Goal: Information Seeking & Learning: Learn about a topic

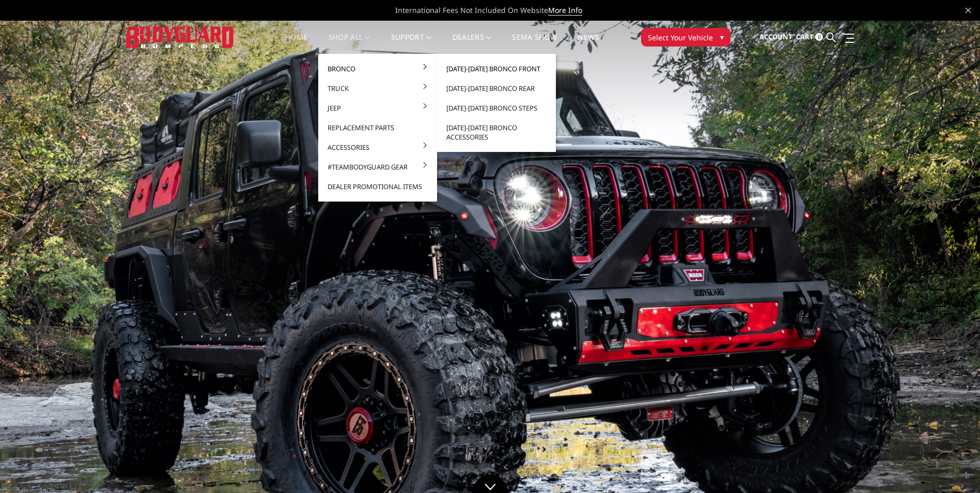
click at [483, 68] on link "[DATE]-[DATE] Bronco Front" at bounding box center [496, 69] width 111 height 20
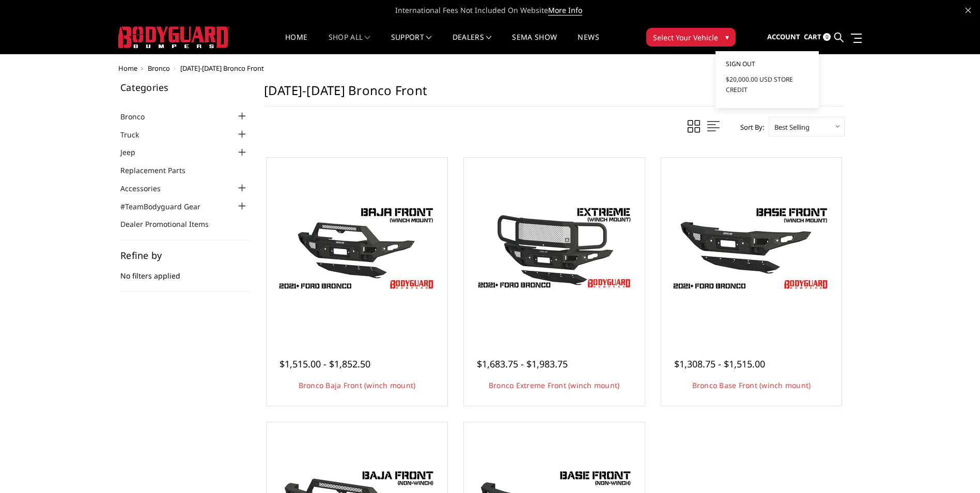
click at [740, 61] on span "Sign out" at bounding box center [740, 63] width 29 height 9
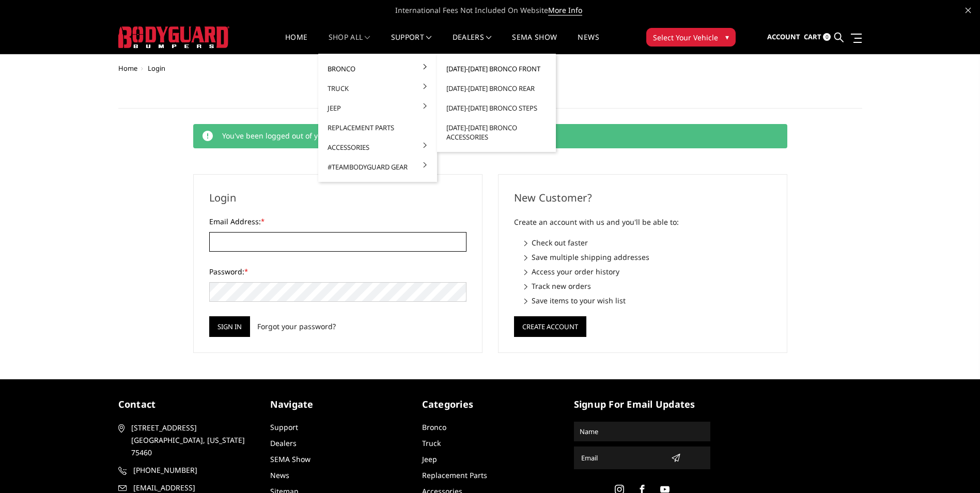
type input "[EMAIL_ADDRESS][DOMAIN_NAME]"
click at [514, 73] on link "[DATE]-[DATE] Bronco Front" at bounding box center [496, 69] width 111 height 20
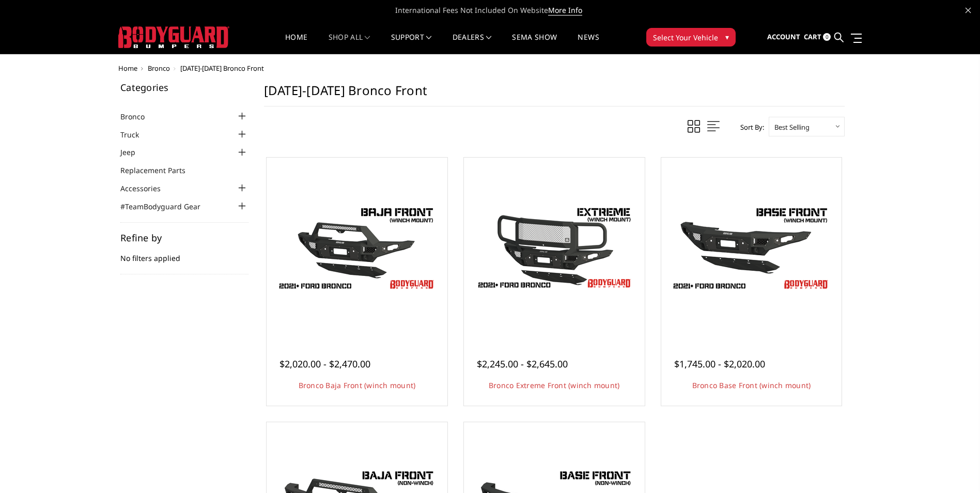
click at [242, 115] on div at bounding box center [242, 116] width 12 height 12
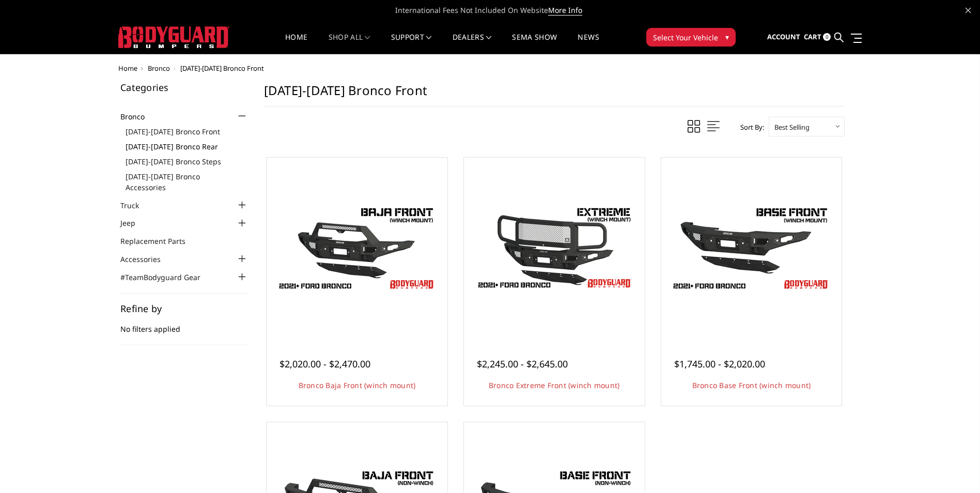
click at [192, 147] on link "[DATE]-[DATE] Bronco Rear" at bounding box center [187, 146] width 123 height 11
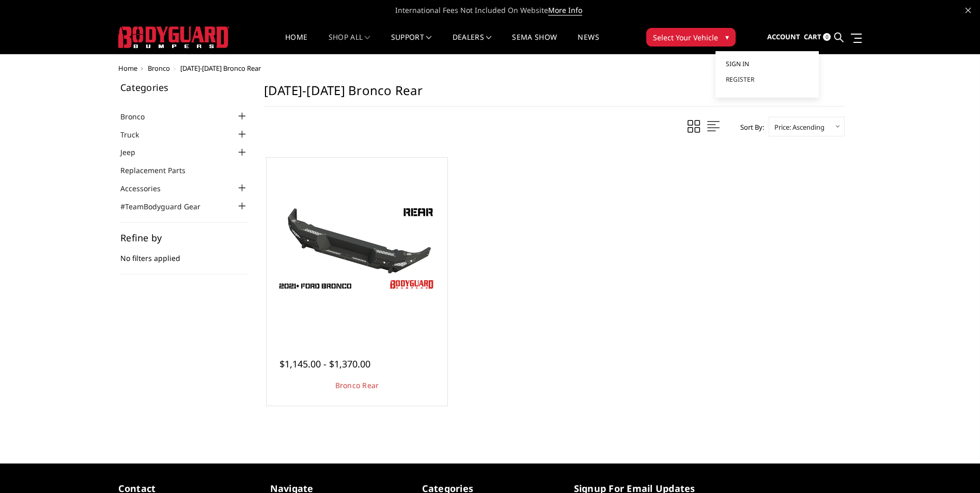
click at [763, 62] on link "Sign in" at bounding box center [767, 64] width 83 height 16
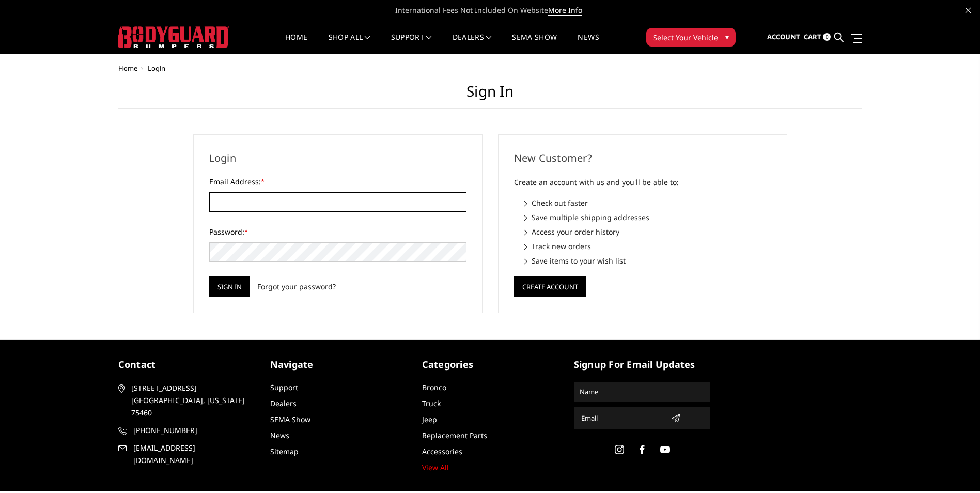
type input "[EMAIL_ADDRESS][DOMAIN_NAME]"
click at [782, 142] on div "New Customer? Create an account with us and you'll be able to: Check out faster…" at bounding box center [642, 223] width 289 height 179
click at [215, 285] on input "Sign in" at bounding box center [229, 286] width 41 height 21
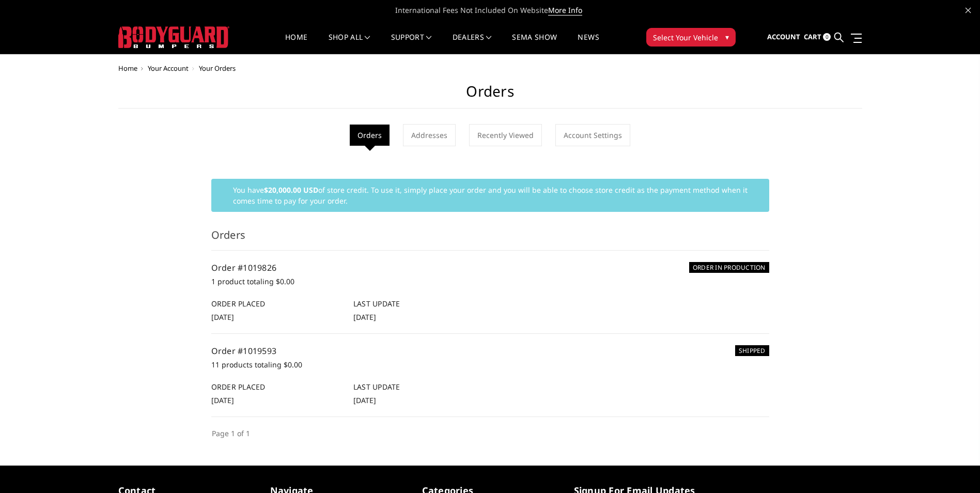
click at [118, 44] on img at bounding box center [173, 37] width 111 height 22
